Goal: Task Accomplishment & Management: Manage account settings

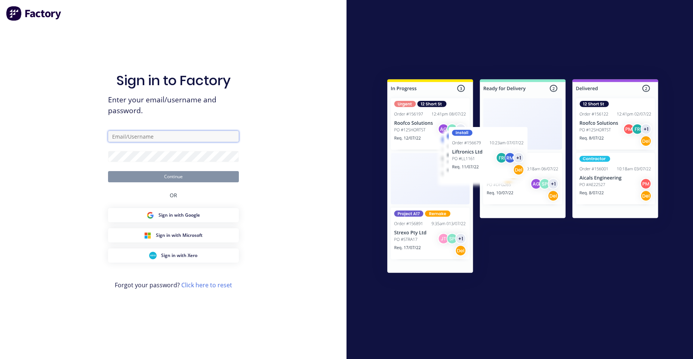
click at [184, 135] on input "text" at bounding box center [173, 136] width 131 height 11
click at [231, 93] on div "Sign in to Factory Enter your email/username and password. Continue OR Sign in …" at bounding box center [173, 187] width 131 height 332
drag, startPoint x: 197, startPoint y: 145, endPoint x: 191, endPoint y: 142, distance: 7.1
click at [194, 144] on form "Continue" at bounding box center [173, 157] width 131 height 52
click at [193, 142] on input "text" at bounding box center [173, 136] width 131 height 11
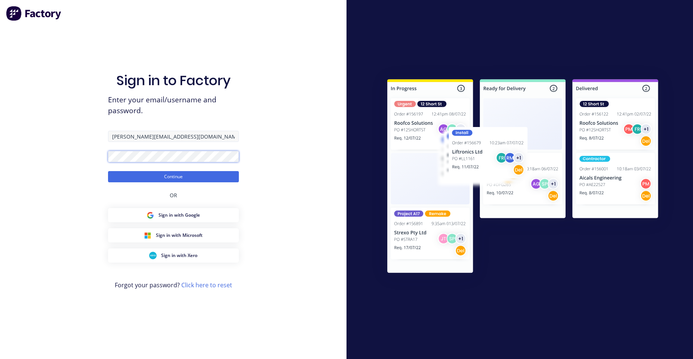
click at [108, 171] on button "Continue" at bounding box center [173, 176] width 131 height 11
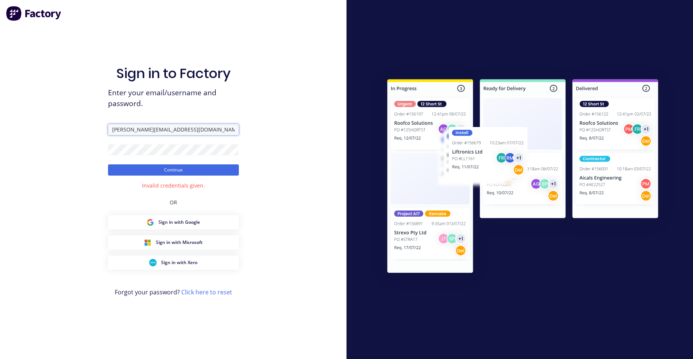
click at [162, 127] on input "[PERSON_NAME][EMAIL_ADDRESS][DOMAIN_NAME]" at bounding box center [173, 129] width 131 height 11
type input "[PERSON_NAME][EMAIL_ADDRESS][DOMAIN_NAME]"
click at [108, 165] on button "Continue" at bounding box center [173, 170] width 131 height 11
click at [313, 120] on div "Sign in to Factory Enter your email/username and password. [PERSON_NAME][EMAIL_…" at bounding box center [173, 179] width 347 height 359
click at [108, 165] on button "Continue" at bounding box center [173, 170] width 131 height 11
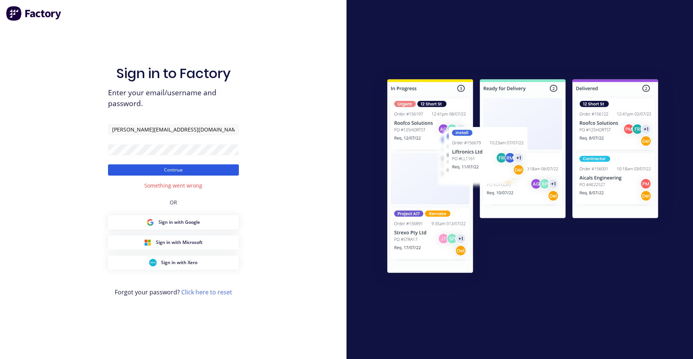
click at [233, 168] on button "Continue" at bounding box center [173, 170] width 131 height 11
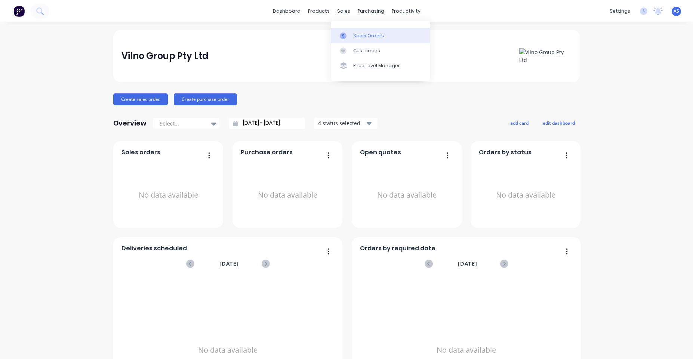
click at [349, 34] on div at bounding box center [345, 36] width 11 height 7
